Goal: Task Accomplishment & Management: Use online tool/utility

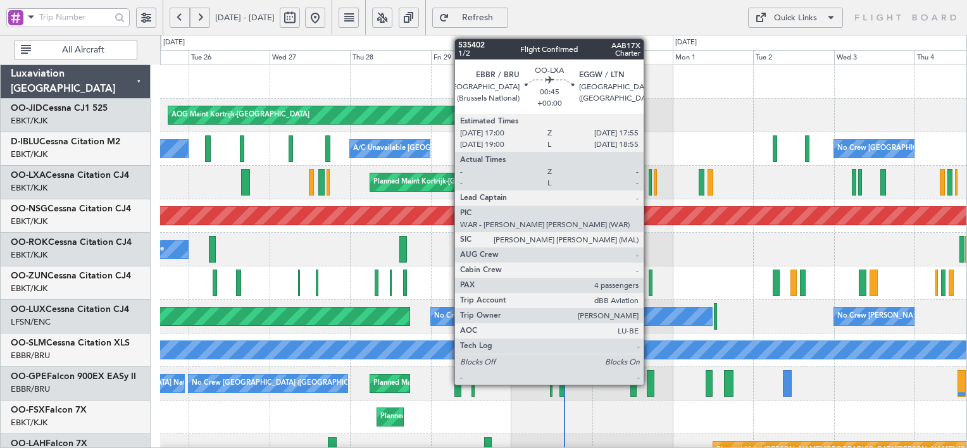
click at [649, 187] on div at bounding box center [650, 182] width 3 height 27
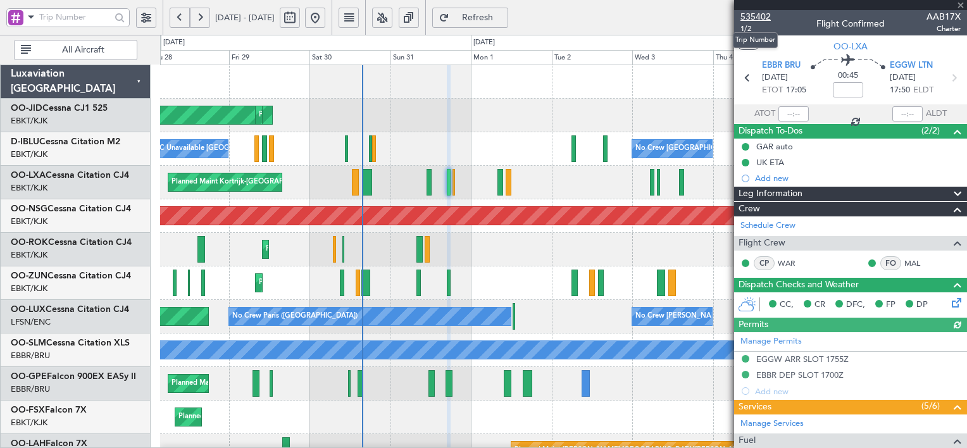
click at [761, 13] on span "535402" at bounding box center [755, 16] width 30 height 13
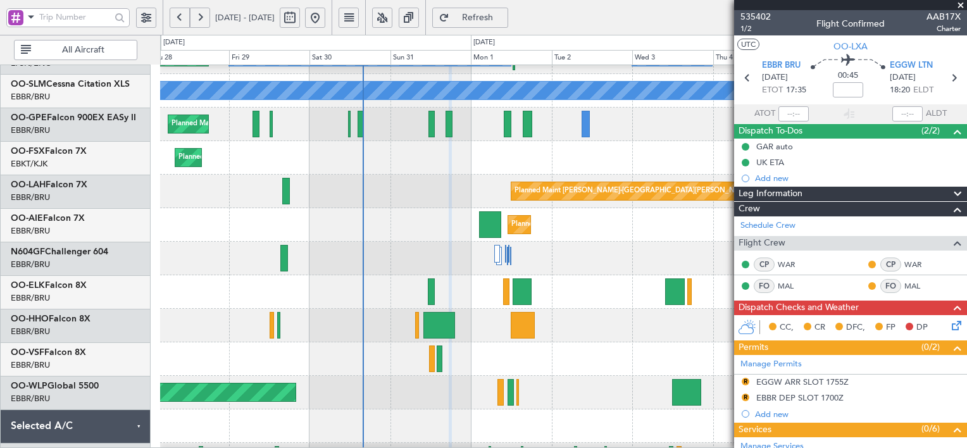
scroll to position [259, 0]
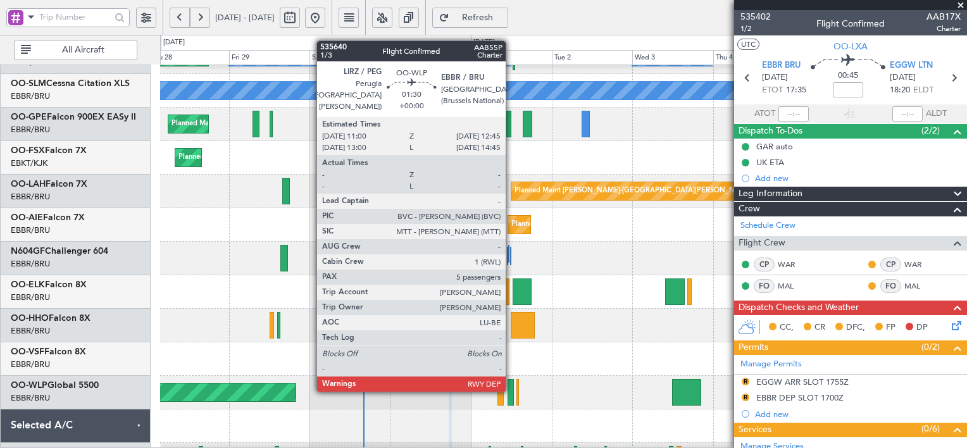
click at [511, 390] on div at bounding box center [510, 392] width 6 height 27
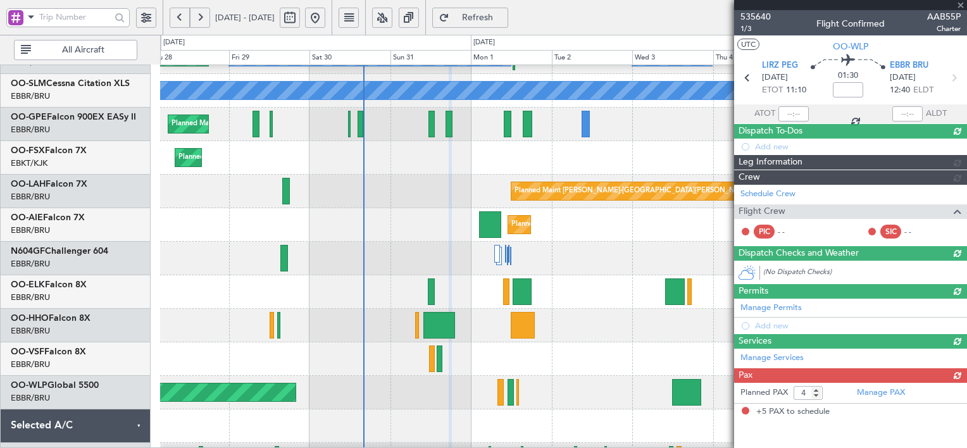
type input "5"
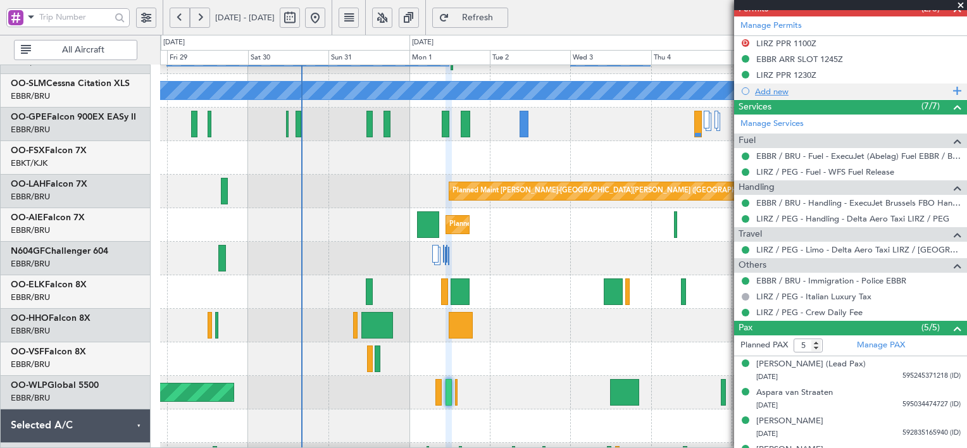
scroll to position [390, 0]
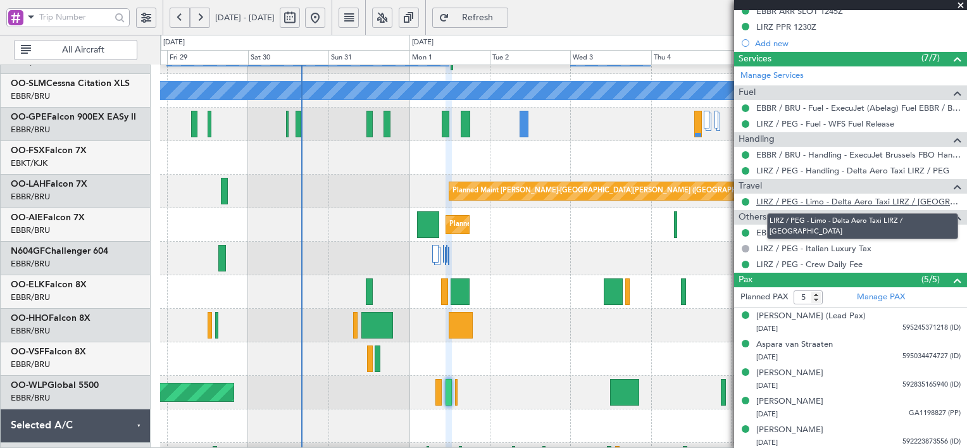
click at [873, 201] on link "LIRZ / PEG - Limo - Delta Aero Taxi LIRZ / [GEOGRAPHIC_DATA]" at bounding box center [858, 201] width 204 height 11
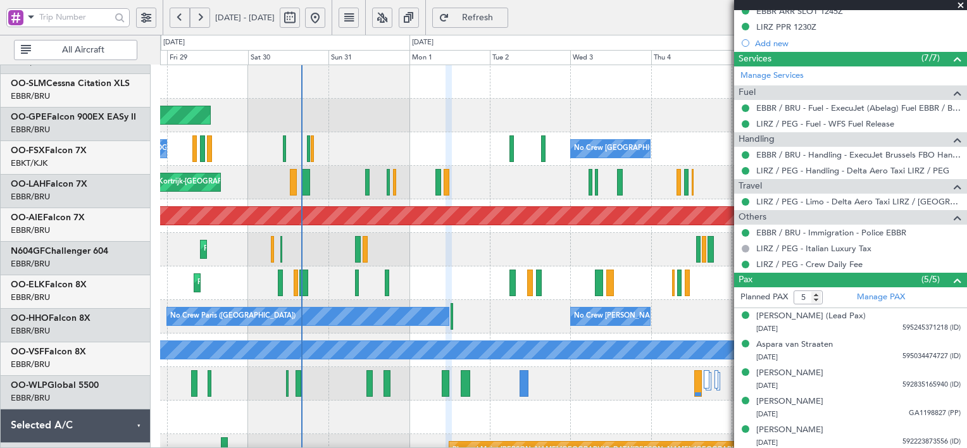
scroll to position [0, 0]
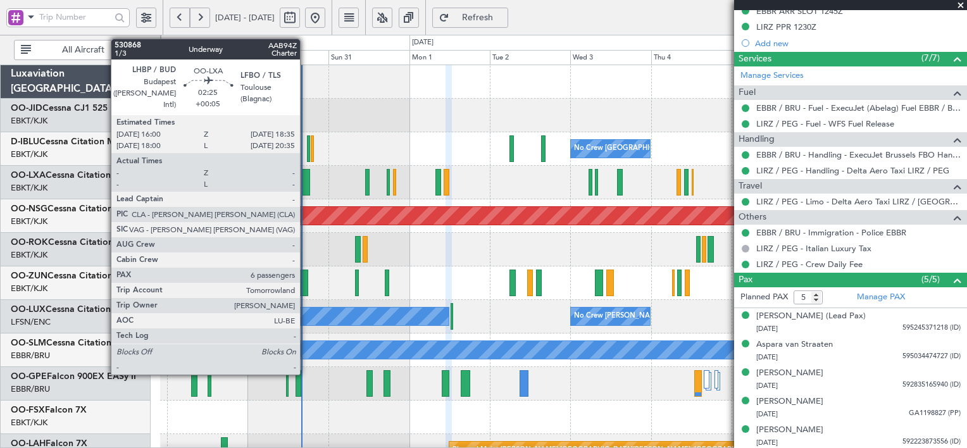
click at [306, 185] on div at bounding box center [305, 182] width 9 height 27
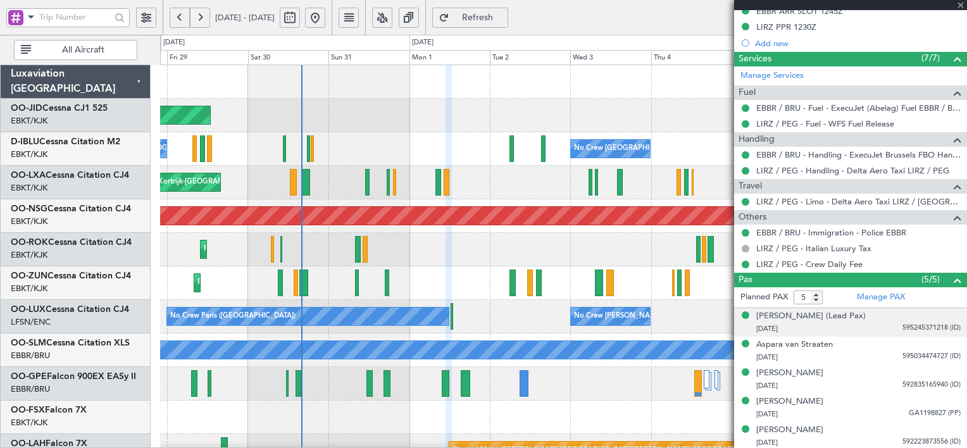
type input "+00:05"
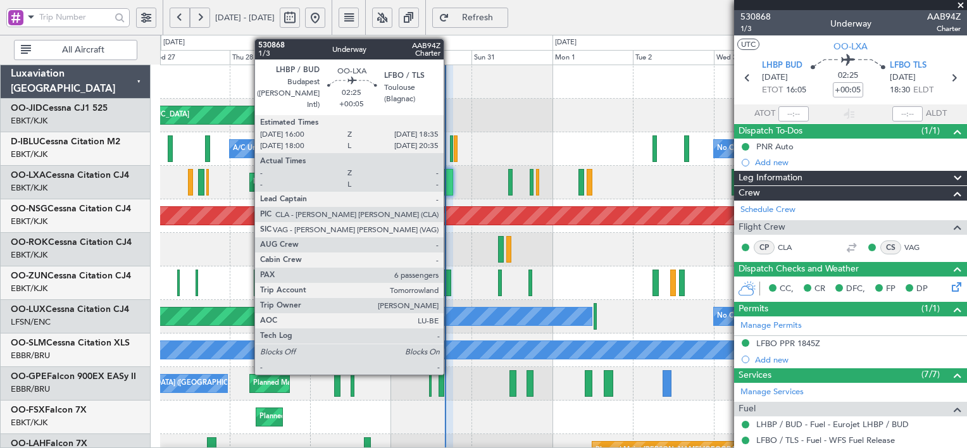
click at [449, 186] on div at bounding box center [448, 182] width 9 height 27
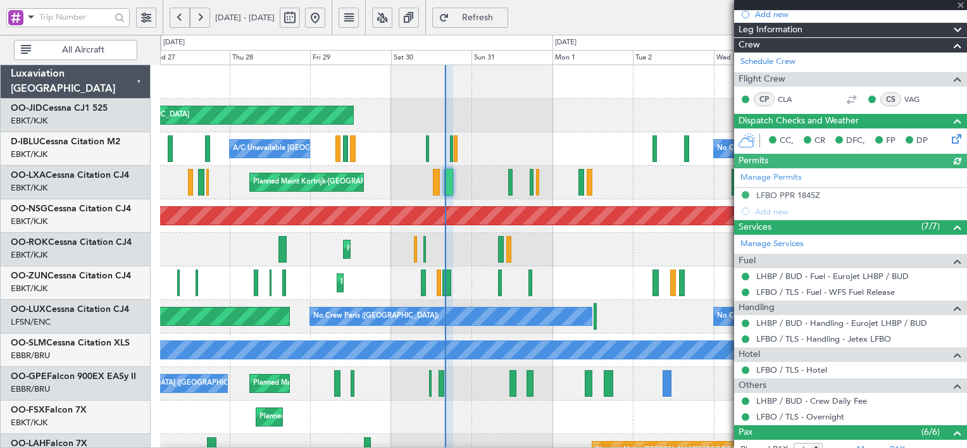
scroll to position [162, 0]
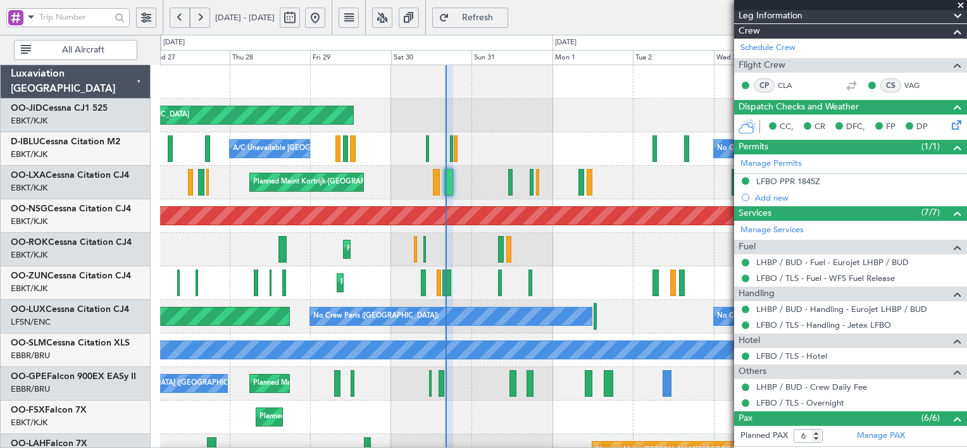
click at [959, 3] on span at bounding box center [960, 5] width 13 height 11
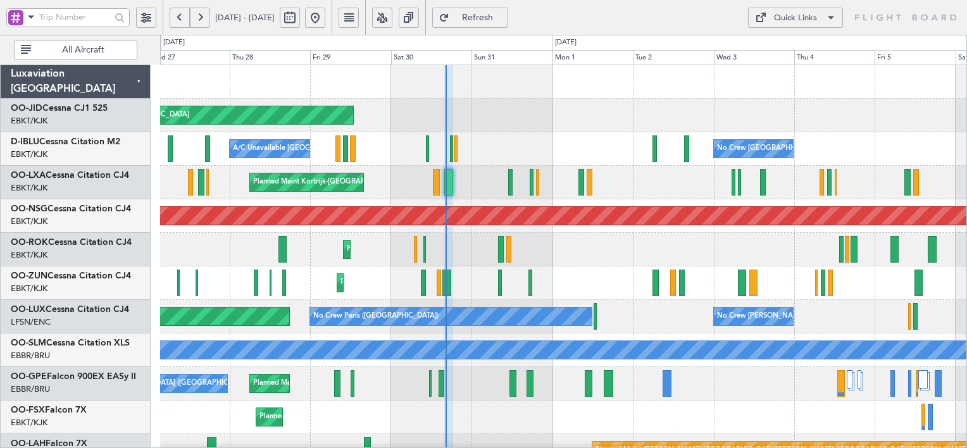
type input "0"
click at [802, 16] on div "Quick Links" at bounding box center [795, 18] width 43 height 13
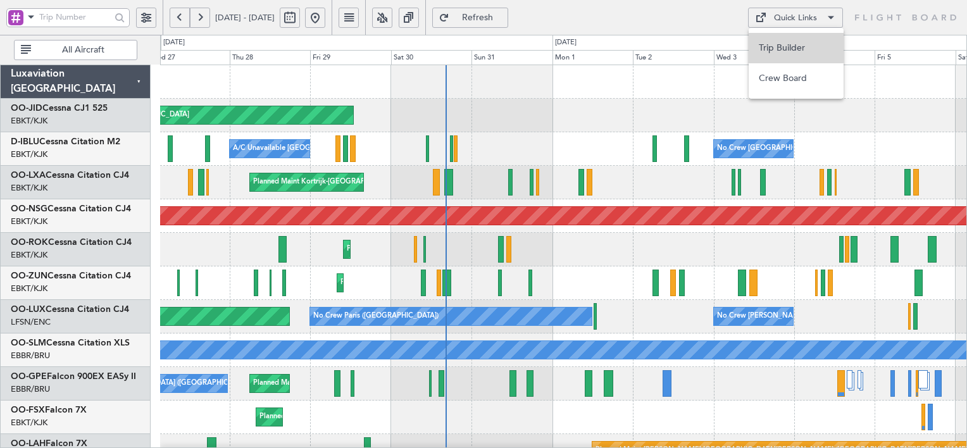
click at [791, 42] on button "Trip Builder" at bounding box center [796, 48] width 95 height 30
click at [814, 18] on div "Quick Links" at bounding box center [795, 18] width 43 height 13
click at [800, 52] on button "Trip Builder" at bounding box center [796, 48] width 95 height 30
click at [504, 20] on span "Refresh" at bounding box center [478, 17] width 52 height 9
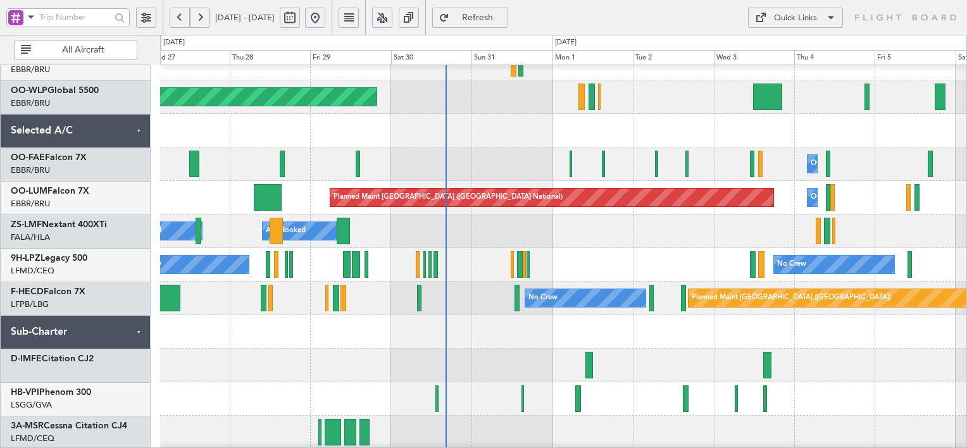
scroll to position [589, 0]
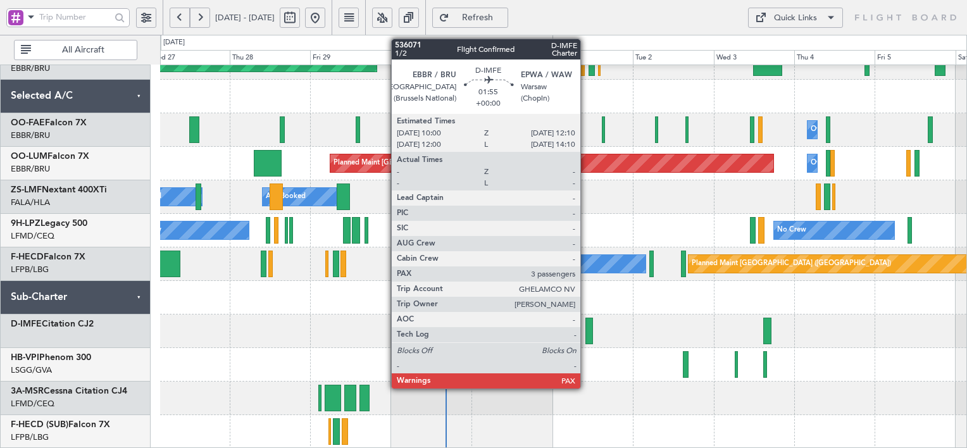
click at [586, 335] on div at bounding box center [589, 331] width 8 height 27
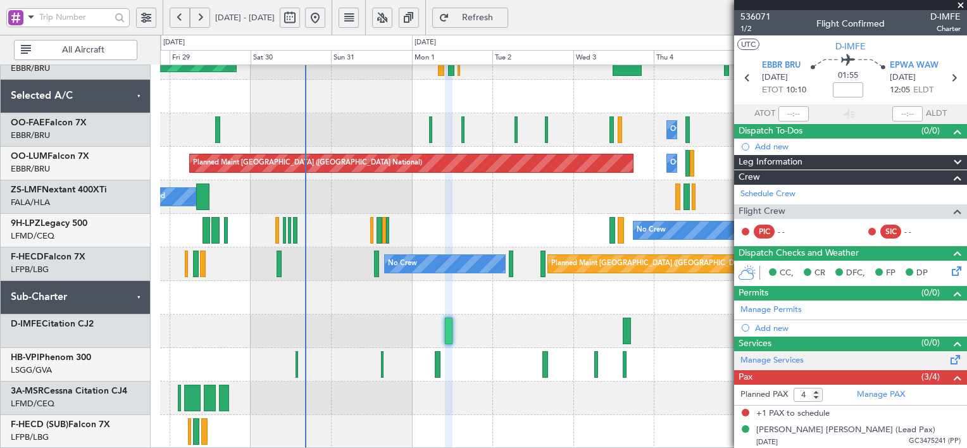
scroll to position [58, 0]
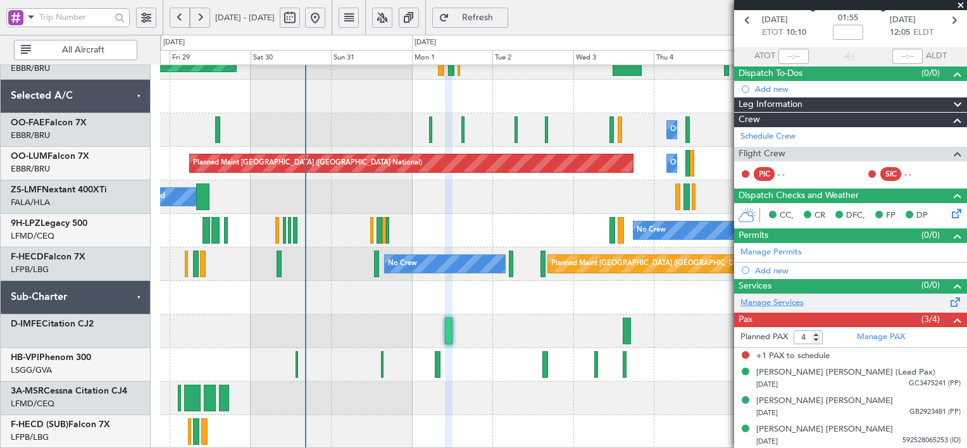
click at [776, 305] on link "Manage Services" at bounding box center [771, 303] width 63 height 13
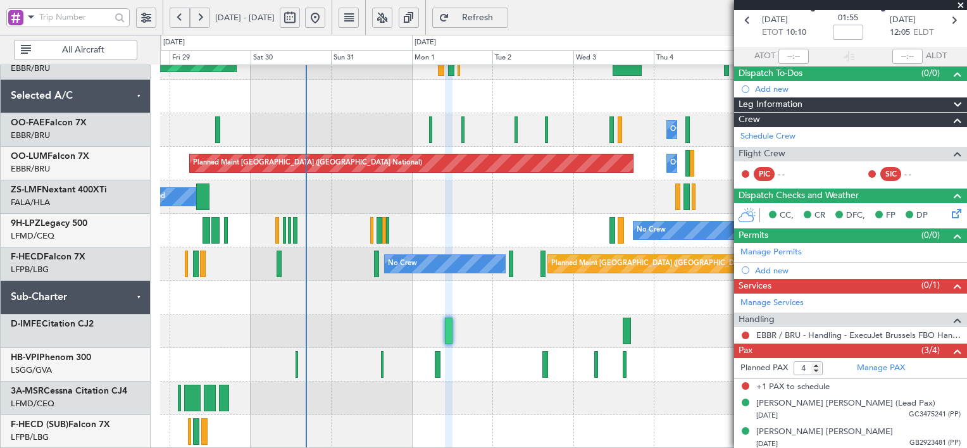
click at [504, 22] on span "Refresh" at bounding box center [478, 17] width 52 height 9
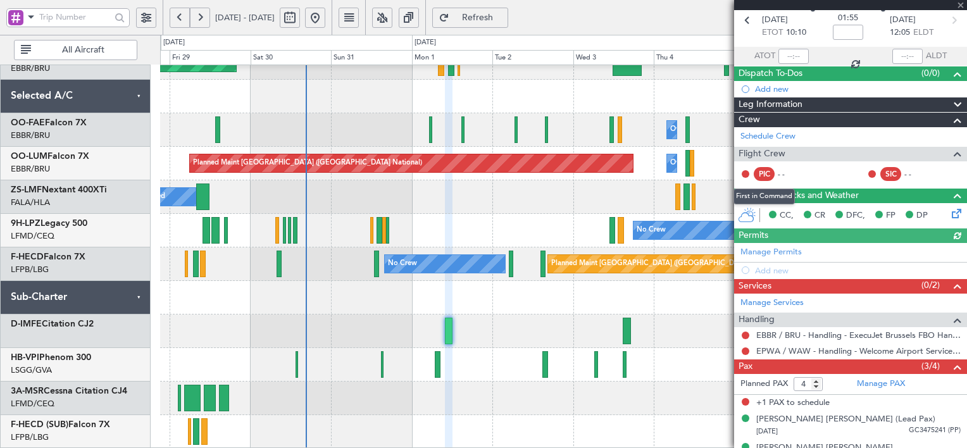
scroll to position [0, 0]
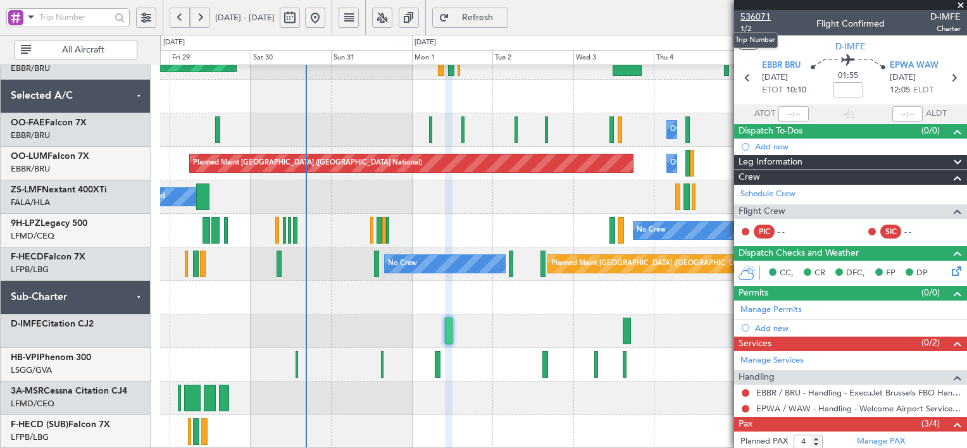
click at [766, 13] on span "536071" at bounding box center [755, 16] width 30 height 13
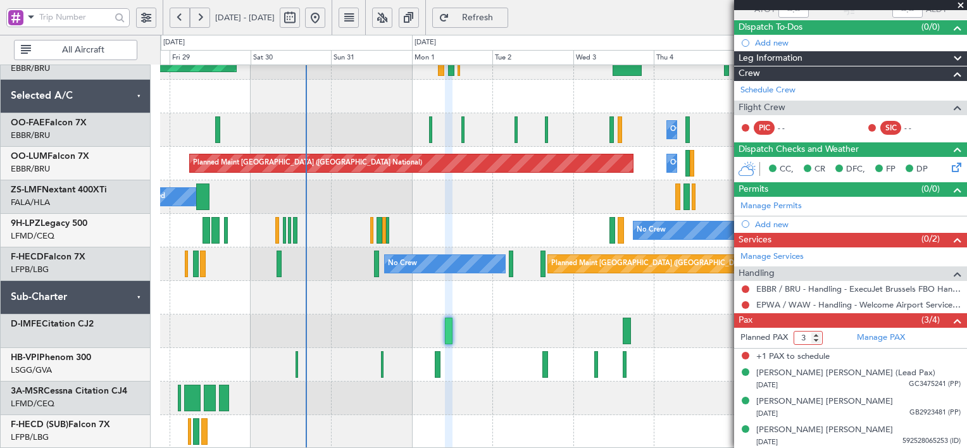
type input "3"
click at [816, 339] on input "3" at bounding box center [808, 338] width 29 height 14
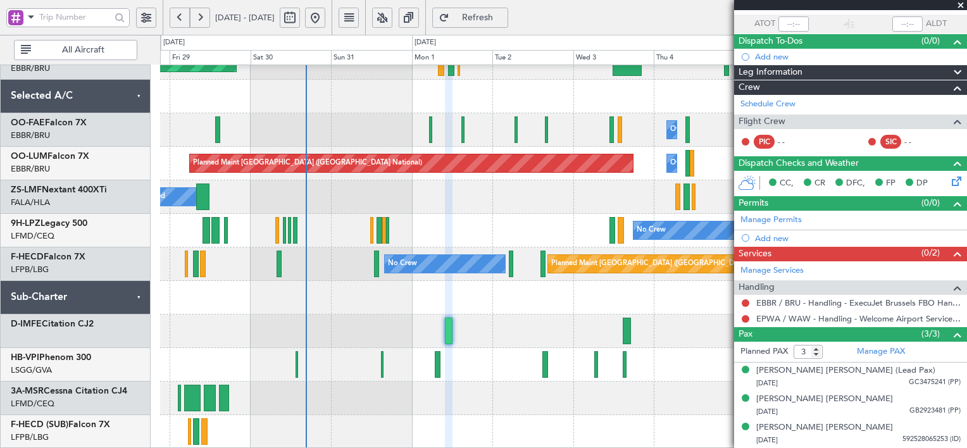
scroll to position [88, 0]
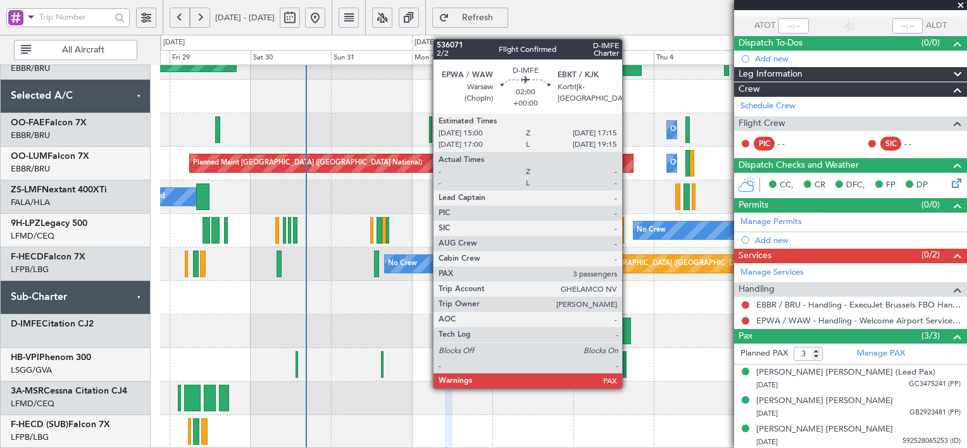
click at [628, 327] on div at bounding box center [627, 331] width 8 height 27
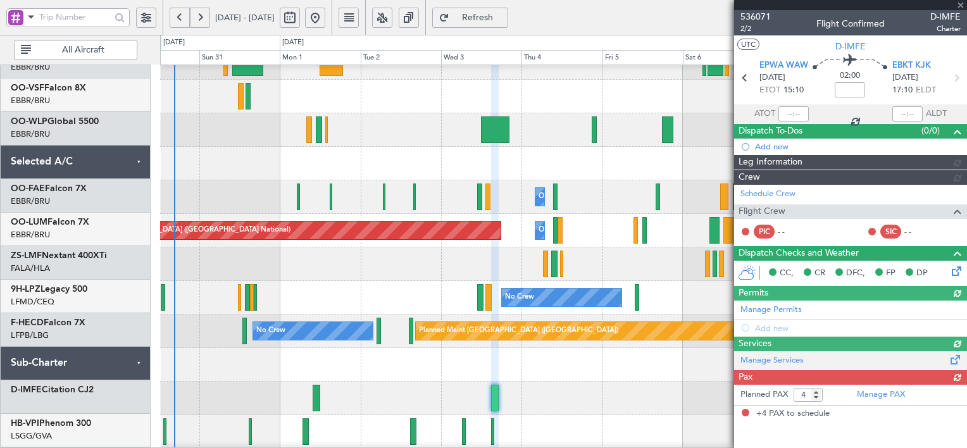
scroll to position [521, 0]
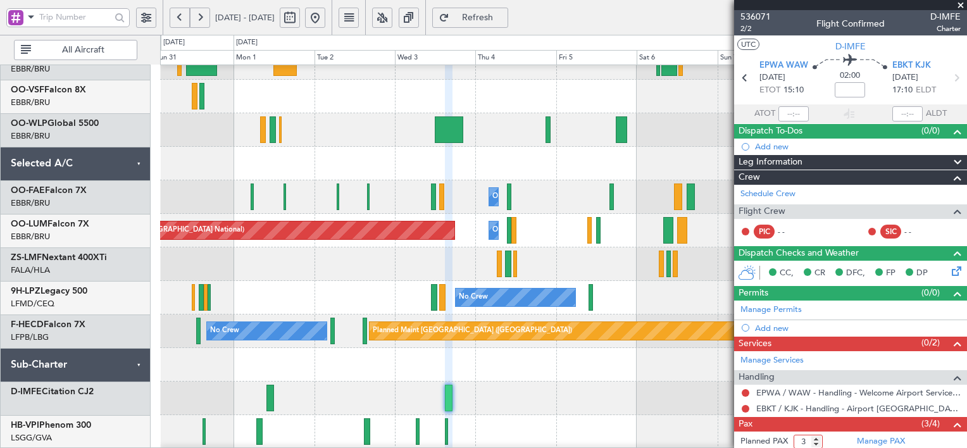
type input "3"
click at [812, 441] on input "3" at bounding box center [808, 442] width 29 height 14
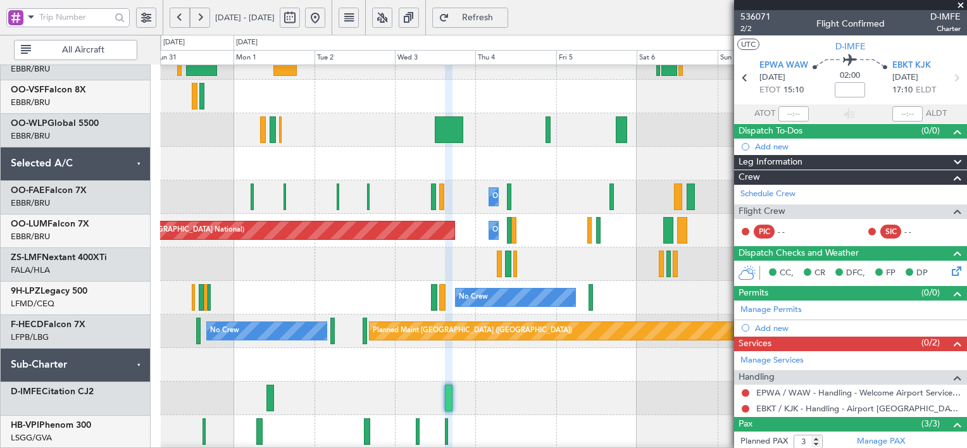
click at [504, 18] on span "Refresh" at bounding box center [478, 17] width 52 height 9
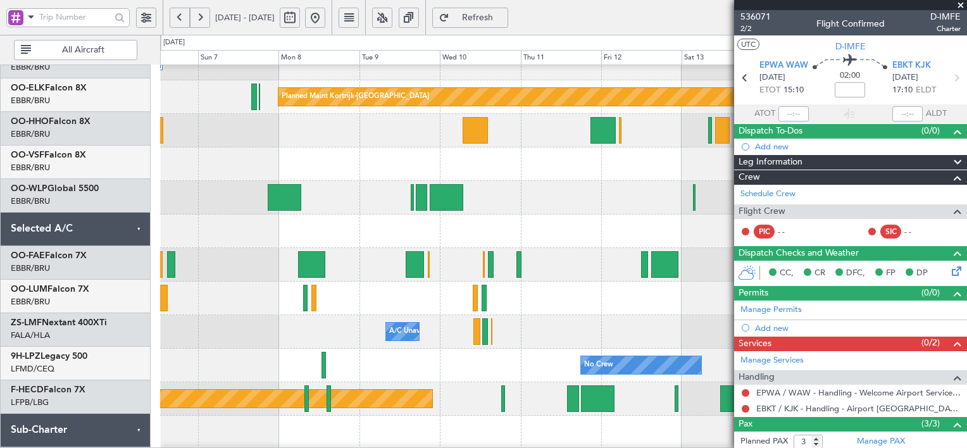
scroll to position [454, 0]
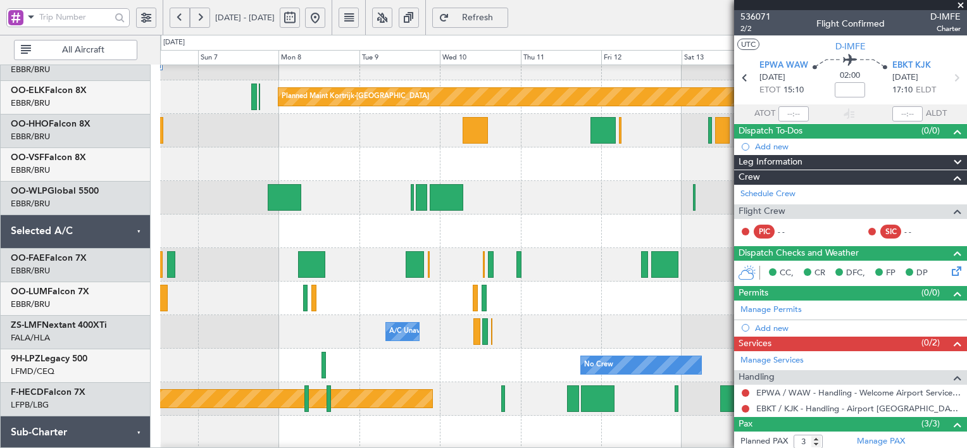
click at [63, 202] on div "Planned Maint Kortrijk-[GEOGRAPHIC_DATA] Owner [GEOGRAPHIC_DATA] Owner [GEOGRAP…" at bounding box center [483, 241] width 967 height 413
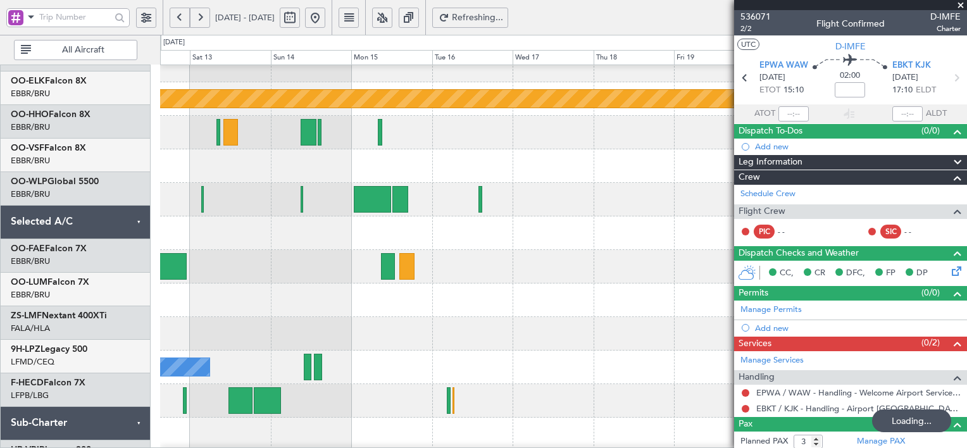
scroll to position [427, 0]
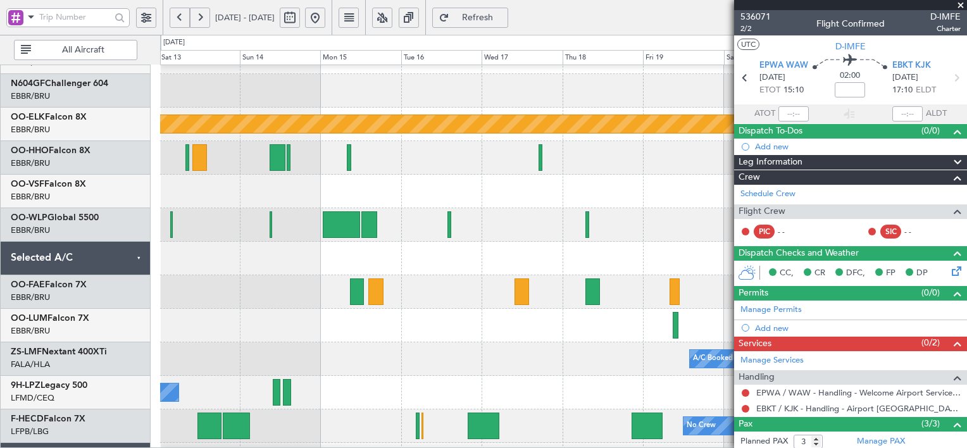
click at [962, 11] on span at bounding box center [960, 5] width 13 height 11
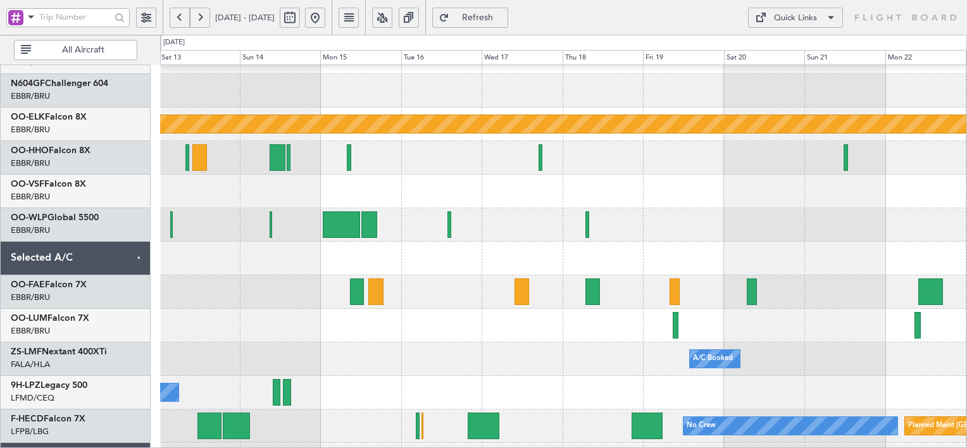
type input "0"
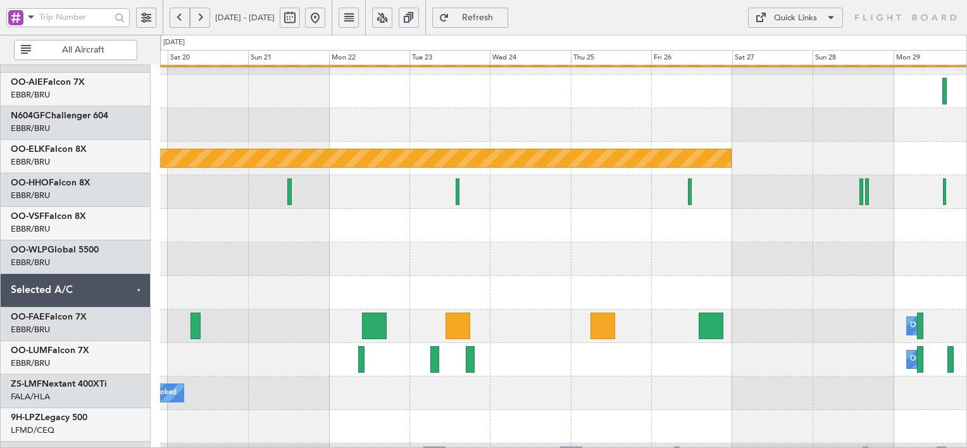
scroll to position [397, 0]
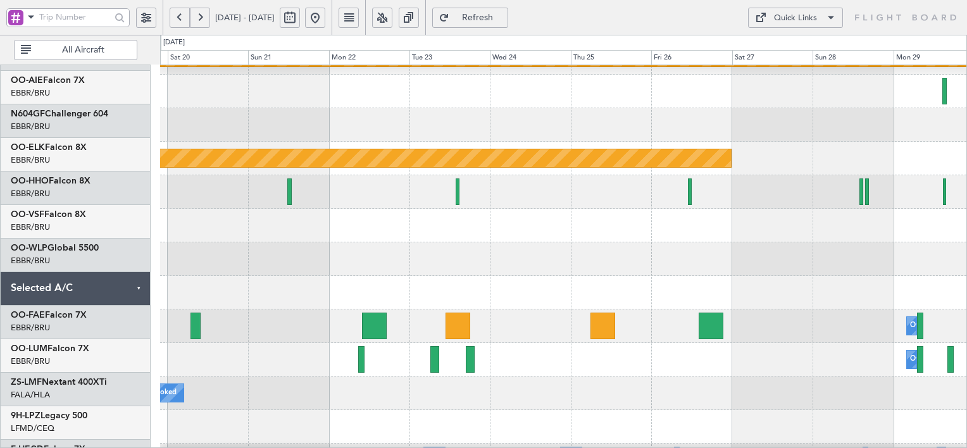
click at [304, 228] on div at bounding box center [563, 226] width 806 height 34
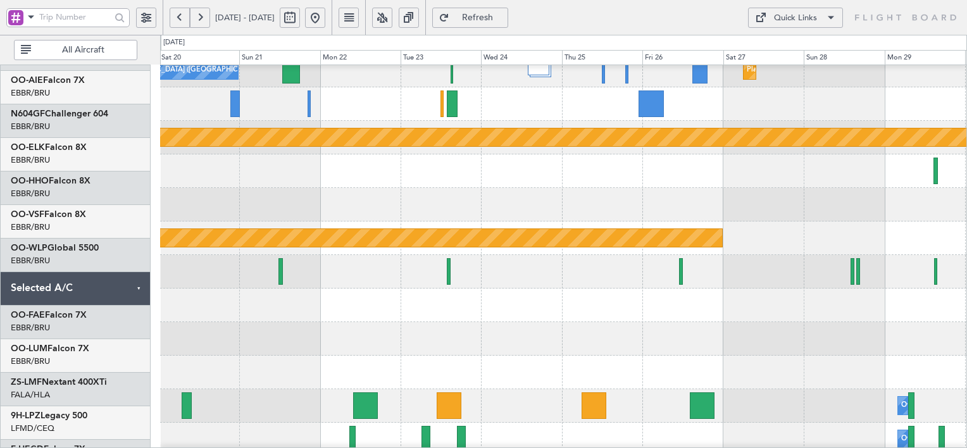
scroll to position [0, 0]
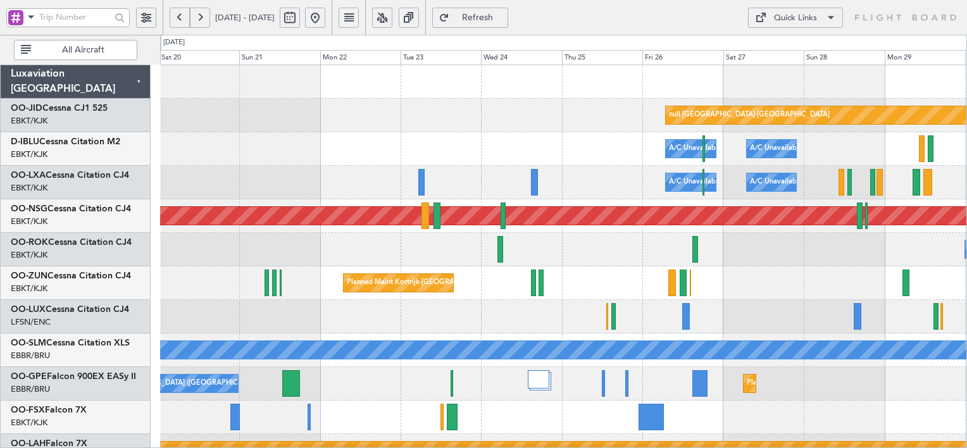
click at [30, 18] on span at bounding box center [30, 17] width 15 height 16
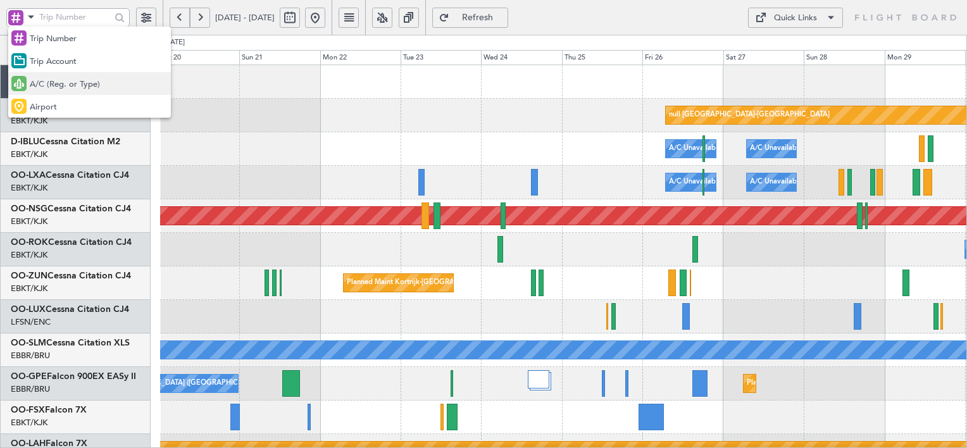
click at [81, 78] on span "A/C (Reg. or Type)" at bounding box center [65, 84] width 70 height 13
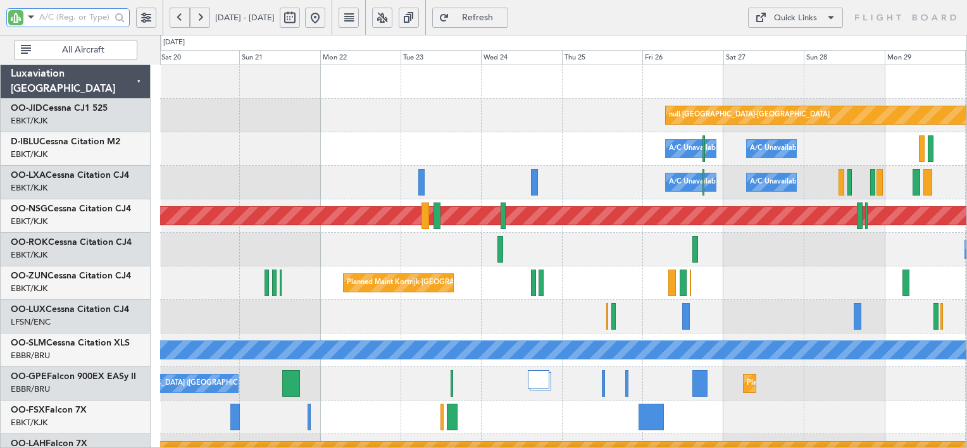
click at [90, 20] on input "text" at bounding box center [75, 17] width 72 height 19
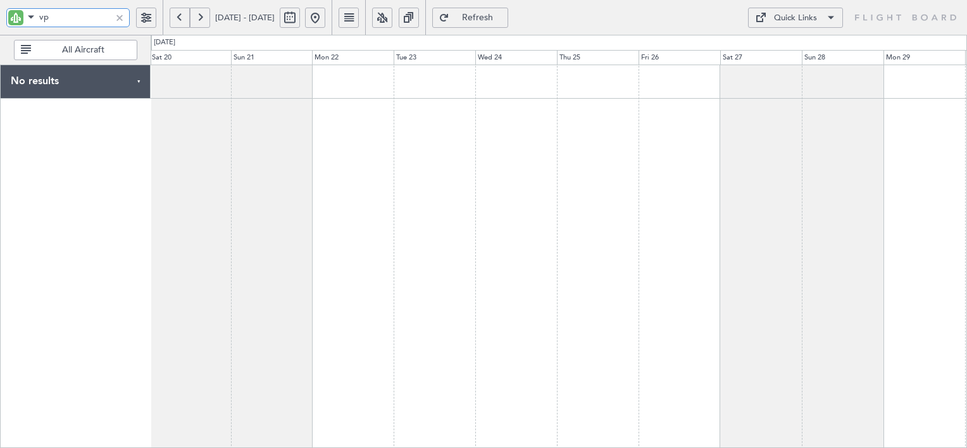
type input "vpk"
